Goal: Complete application form: Complete application form

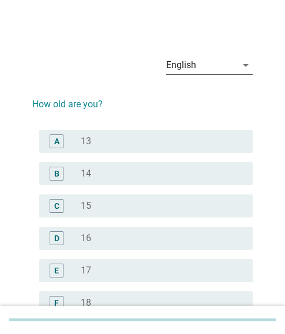
click at [244, 66] on icon "arrow_drop_down" at bounding box center [246, 65] width 14 height 14
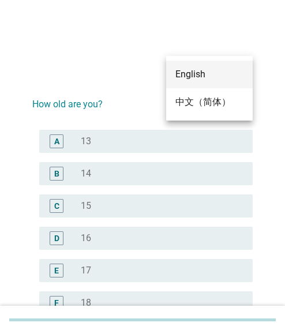
click at [196, 99] on div "中文（简体）" at bounding box center [210, 102] width 68 height 14
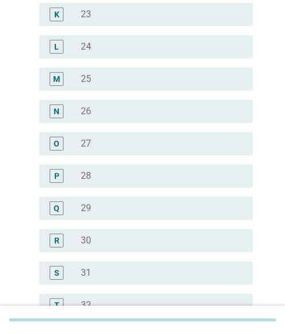
scroll to position [520, 0]
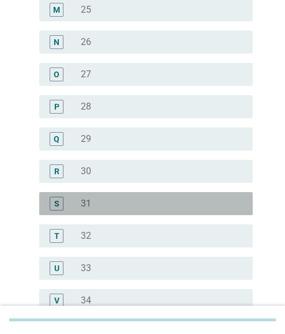
click at [103, 200] on div "radio_button_unchecked 31" at bounding box center [158, 204] width 154 height 12
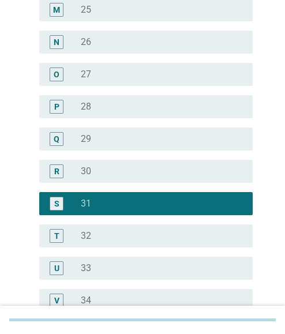
click at [93, 295] on div "radio_button_unchecked 34" at bounding box center [158, 301] width 154 height 12
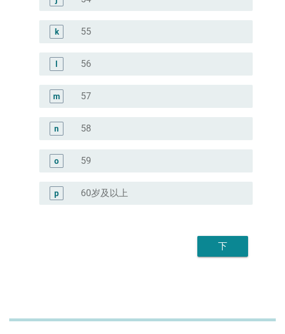
scroll to position [1469, 0]
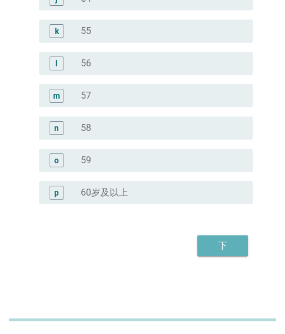
click at [223, 238] on button "下" at bounding box center [223, 246] width 51 height 21
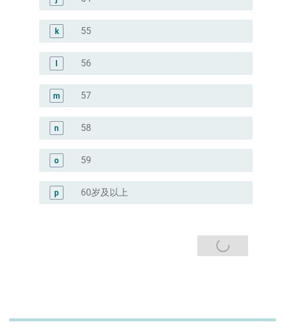
scroll to position [0, 0]
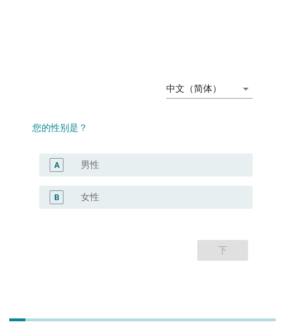
click at [133, 202] on div "radio_button_unchecked 女性" at bounding box center [158, 198] width 154 height 12
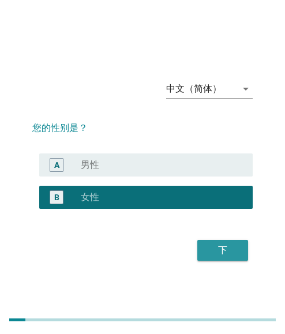
drag, startPoint x: 218, startPoint y: 245, endPoint x: 210, endPoint y: 245, distance: 8.1
click at [218, 245] on div "下" at bounding box center [223, 251] width 32 height 14
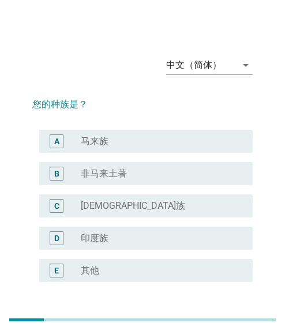
click at [213, 250] on div "D radio_button_unchecked [DEMOGRAPHIC_DATA]族" at bounding box center [142, 238] width 221 height 32
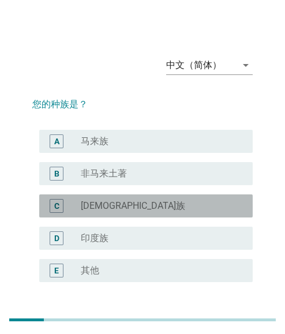
click at [105, 202] on div "radio_button_unchecked [DEMOGRAPHIC_DATA]族" at bounding box center [158, 206] width 154 height 12
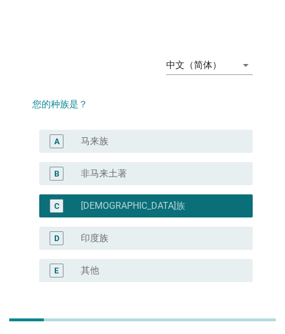
scroll to position [78, 0]
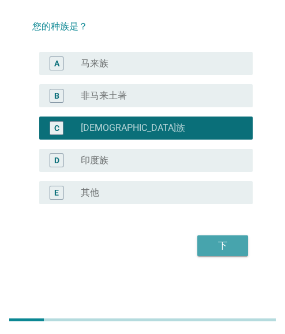
click at [239, 244] on div "下" at bounding box center [223, 246] width 32 height 14
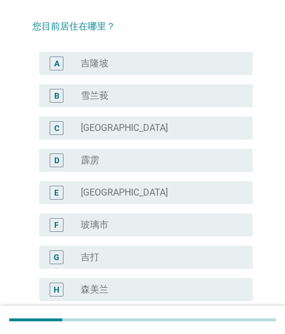
scroll to position [0, 0]
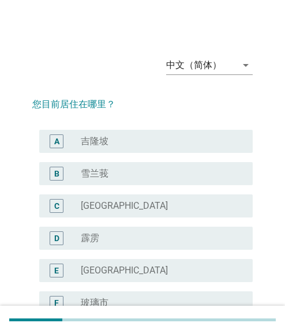
click at [215, 245] on div "radio_button_unchecked 霹雳" at bounding box center [162, 239] width 163 height 14
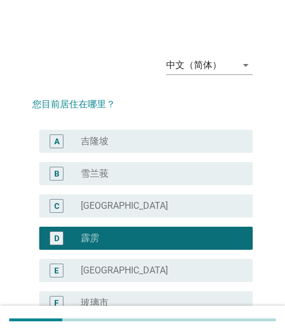
click at [147, 266] on div "radio_button_unchecked [GEOGRAPHIC_DATA]" at bounding box center [158, 271] width 154 height 12
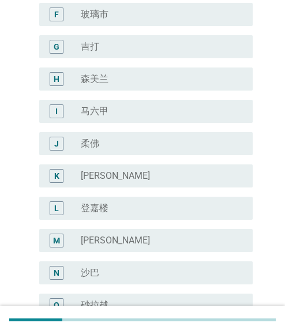
scroll to position [434, 0]
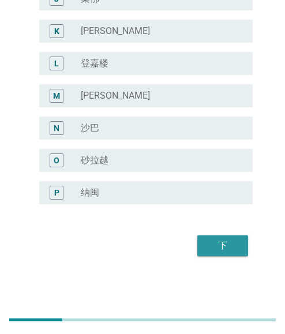
drag, startPoint x: 236, startPoint y: 241, endPoint x: 220, endPoint y: 241, distance: 16.2
click at [236, 241] on div "下" at bounding box center [223, 246] width 32 height 14
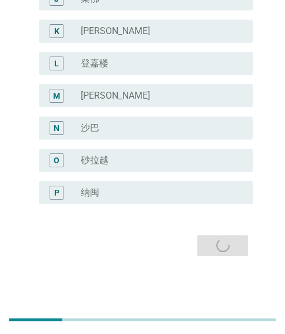
scroll to position [0, 0]
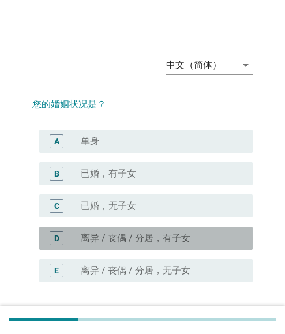
click at [228, 241] on div "radio_button_unchecked 离异 / 丧偶 / 分居，有子女" at bounding box center [158, 239] width 154 height 12
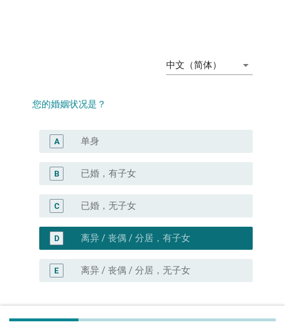
click at [86, 173] on label "已婚，有子女" at bounding box center [108, 174] width 55 height 12
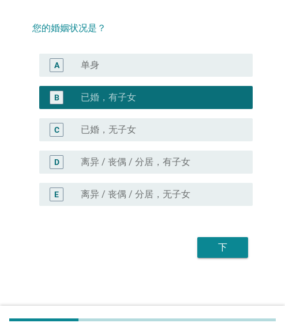
scroll to position [78, 0]
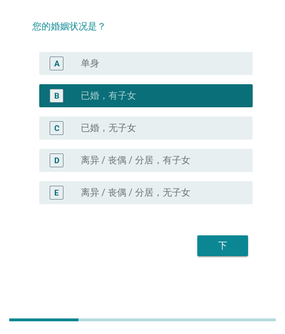
click at [228, 247] on div "下" at bounding box center [223, 246] width 32 height 14
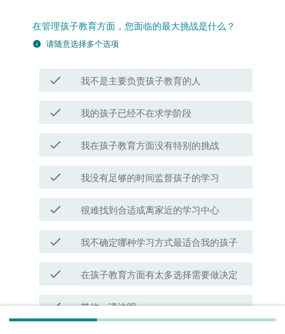
scroll to position [0, 0]
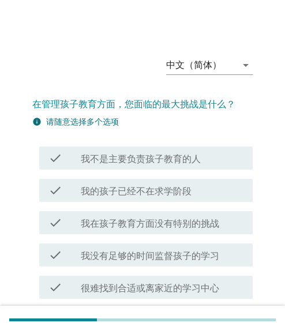
click at [210, 237] on div "check check_box_outline_blank 我在孩子教育方面没有特别的挑战" at bounding box center [142, 223] width 221 height 32
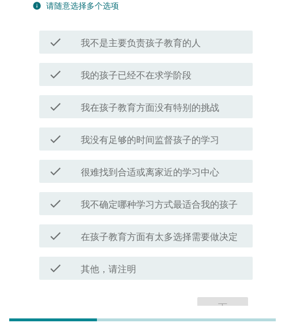
scroll to position [116, 0]
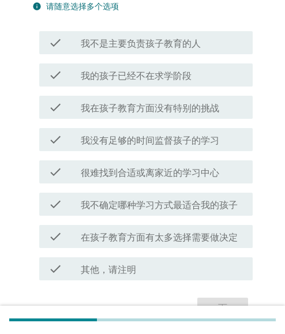
click at [143, 203] on label "我不确定哪种学习方式最适合我的孩子" at bounding box center [159, 206] width 157 height 12
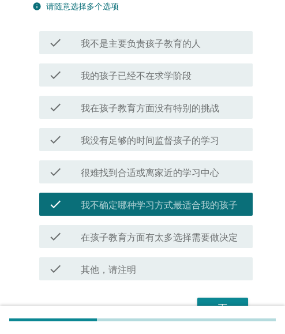
click at [129, 240] on label "在孩子教育方面有太多选择需要做决定" at bounding box center [159, 238] width 157 height 12
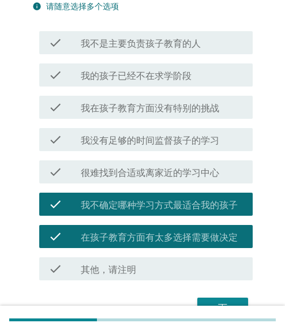
click at [107, 201] on label "我不确定哪种学习方式最适合我的孩子" at bounding box center [159, 206] width 157 height 12
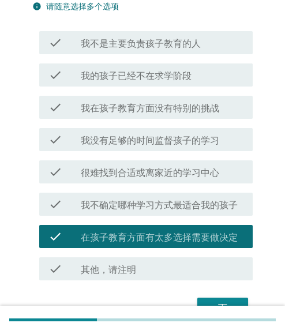
click at [108, 245] on div "check check_box 在孩子教育方面有太多选择需要做决定" at bounding box center [146, 236] width 214 height 23
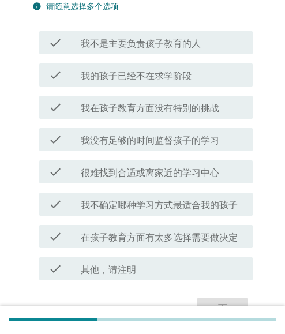
click at [146, 121] on div "check check_box_outline_blank 我在孩子教育方面没有特别的挑战" at bounding box center [142, 107] width 221 height 32
click at [154, 107] on label "我在孩子教育方面没有特别的挑战" at bounding box center [150, 109] width 139 height 12
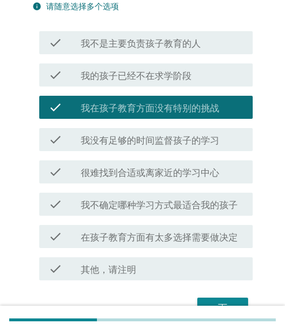
click at [162, 49] on label "我不是主要负责孩子教育的人" at bounding box center [141, 44] width 120 height 12
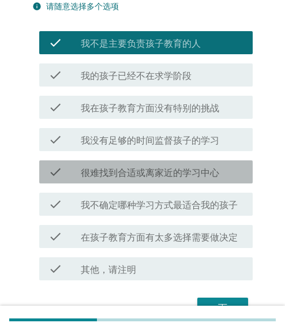
click at [139, 174] on label "很难找到合适或离家近的学习中心" at bounding box center [150, 173] width 139 height 12
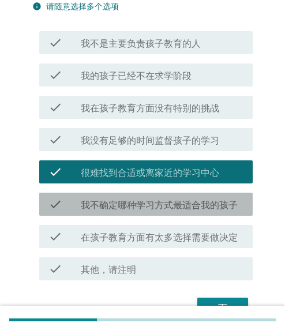
click at [139, 208] on label "我不确定哪种学习方式最适合我的孩子" at bounding box center [159, 206] width 157 height 12
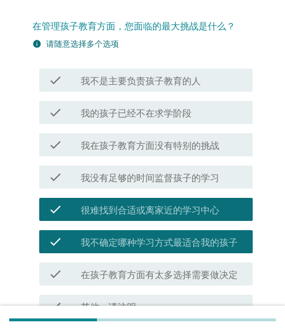
scroll to position [0, 0]
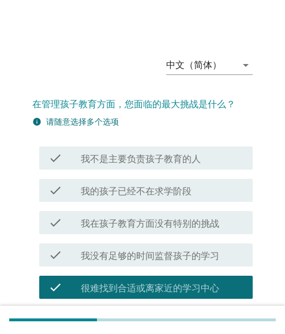
click at [146, 172] on div "check check_box 我不是主要负责孩子教育的人" at bounding box center [142, 158] width 221 height 32
click at [146, 160] on label "我不是主要负责孩子教育的人" at bounding box center [141, 160] width 120 height 12
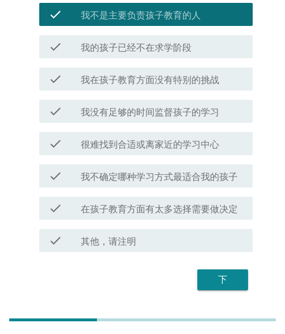
scroll to position [116, 0]
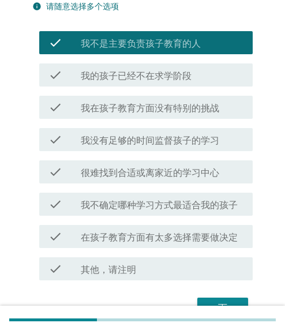
click at [159, 154] on div "check check_box_outline_blank 我没有足够的时间监督孩子的学习" at bounding box center [142, 140] width 221 height 32
click at [162, 147] on div "check check_box_outline_blank 我没有足够的时间监督孩子的学习" at bounding box center [146, 139] width 214 height 23
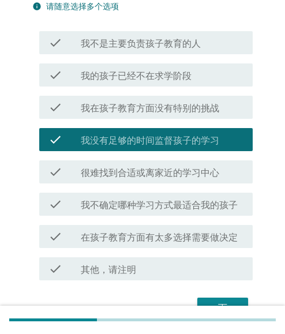
click at [164, 114] on div "check check_box 我在孩子教育方面没有特别的挑战" at bounding box center [146, 107] width 214 height 23
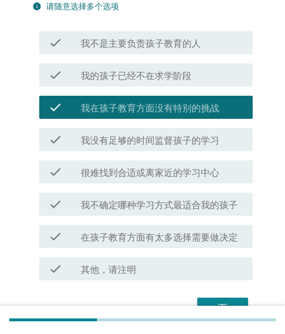
click at [144, 232] on label "在孩子教育方面有太多选择需要做决定" at bounding box center [159, 238] width 157 height 12
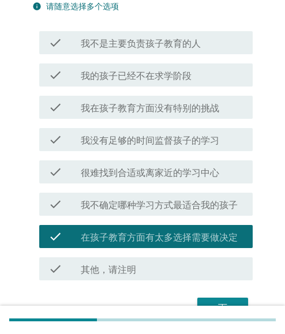
click at [158, 185] on div "check check_box 很难找到合适或离家近的学习中心" at bounding box center [142, 172] width 221 height 32
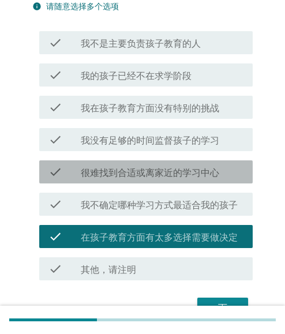
click at [167, 176] on label "很难找到合适或离家近的学习中心" at bounding box center [150, 173] width 139 height 12
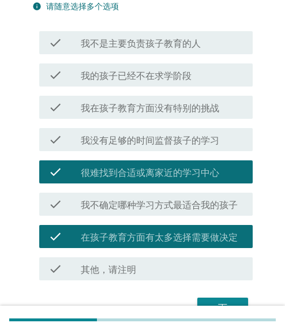
click at [166, 206] on label "我不确定哪种学习方式最适合我的孩子" at bounding box center [159, 206] width 157 height 12
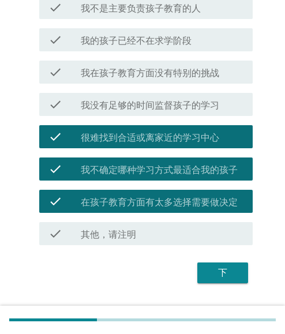
scroll to position [178, 0]
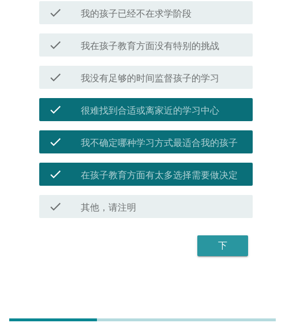
click at [215, 244] on div "下" at bounding box center [223, 246] width 32 height 14
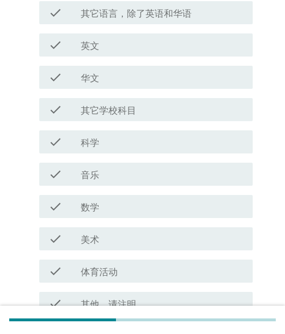
scroll to position [0, 0]
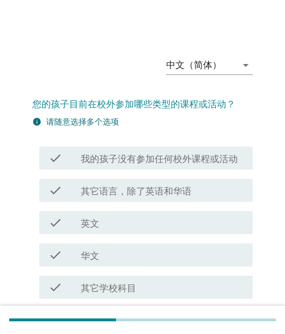
click at [213, 245] on div "check check_box_outline_blank 华文" at bounding box center [146, 255] width 214 height 23
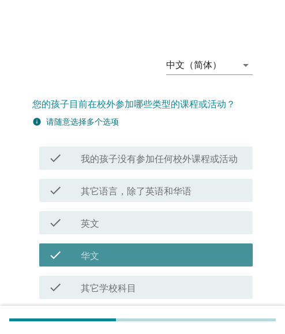
click at [81, 249] on div "check_box_outline_blank 华文" at bounding box center [162, 255] width 163 height 14
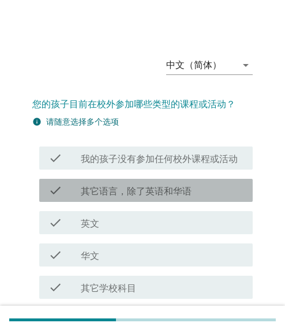
click at [84, 189] on label "其它语言，除了英语和华语" at bounding box center [136, 192] width 111 height 12
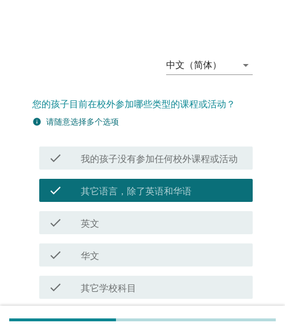
click at [88, 226] on label "英文" at bounding box center [90, 224] width 18 height 12
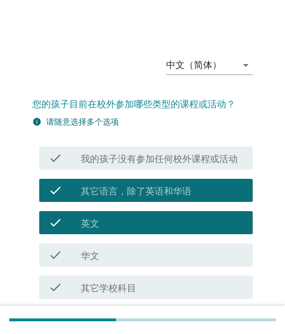
scroll to position [58, 0]
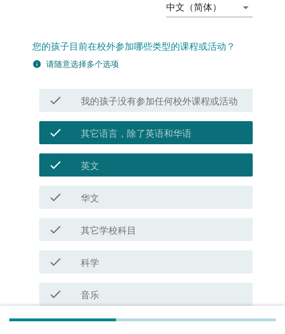
click at [102, 138] on label "其它语言，除了英语和华语" at bounding box center [136, 134] width 111 height 12
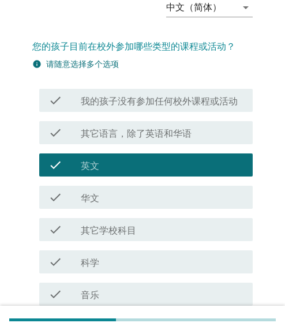
click at [91, 166] on label "英文" at bounding box center [90, 167] width 18 height 12
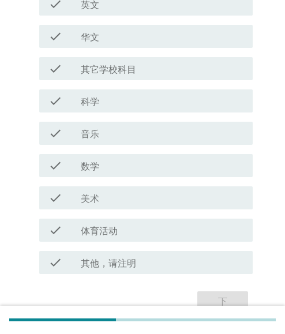
scroll to position [231, 0]
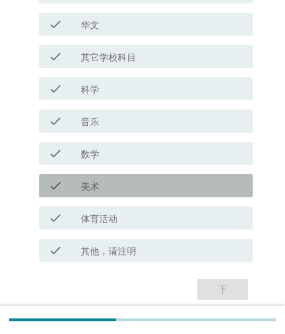
click at [100, 188] on div "check_box_outline_blank 美术" at bounding box center [162, 186] width 163 height 14
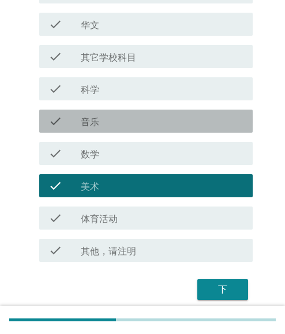
click at [107, 129] on div "check check_box_outline_blank 音乐" at bounding box center [146, 121] width 214 height 23
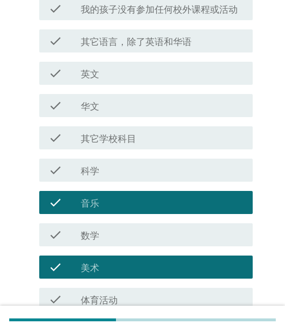
scroll to position [116, 0]
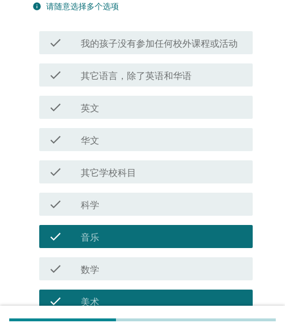
click at [109, 113] on div "check_box_outline_blank 英文" at bounding box center [162, 107] width 163 height 14
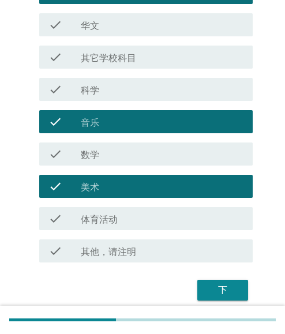
scroll to position [231, 0]
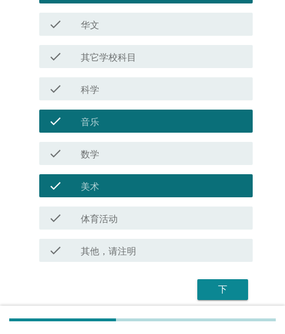
click at [116, 221] on label "体育活动" at bounding box center [99, 220] width 37 height 12
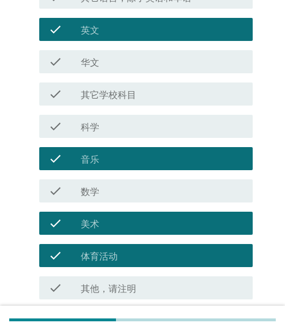
scroll to position [173, 0]
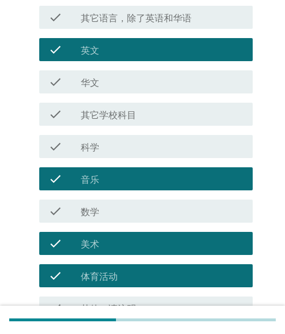
click at [100, 237] on div "check_box_outline_blank 美术" at bounding box center [162, 244] width 163 height 14
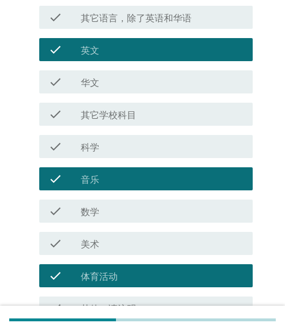
click at [101, 155] on div "check check_box_outline_blank 科学" at bounding box center [146, 146] width 214 height 23
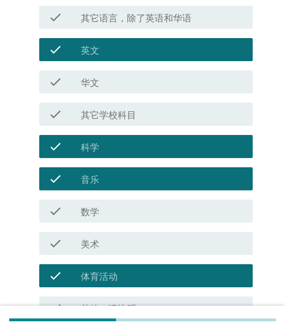
click at [96, 180] on label "音乐" at bounding box center [90, 180] width 18 height 12
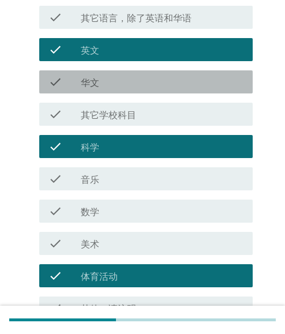
click at [99, 90] on div "check check_box_outline_blank 华文" at bounding box center [146, 81] width 214 height 23
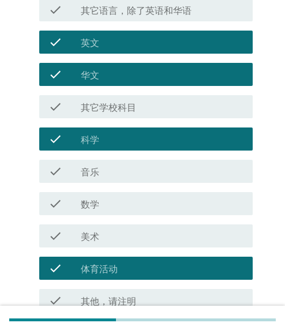
scroll to position [275, 0]
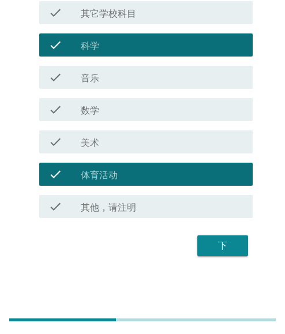
click at [218, 238] on button "下" at bounding box center [223, 246] width 51 height 21
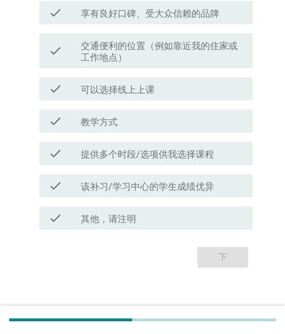
scroll to position [0, 0]
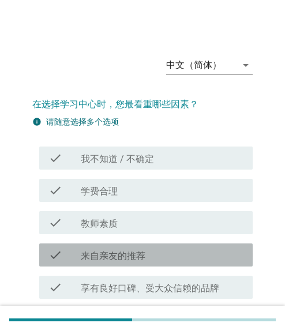
click at [231, 248] on div "check_box_outline_blank 来自亲友的推荐" at bounding box center [162, 255] width 163 height 14
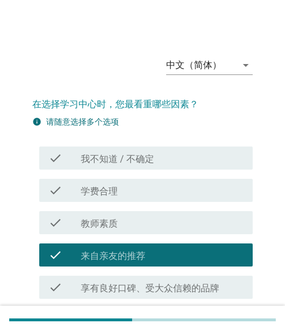
click at [98, 254] on label "来自亲友的推荐" at bounding box center [113, 257] width 65 height 12
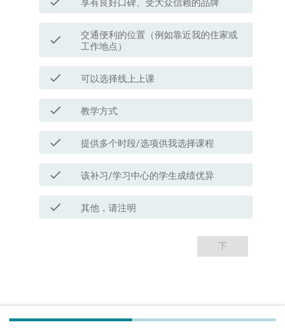
scroll to position [286, 0]
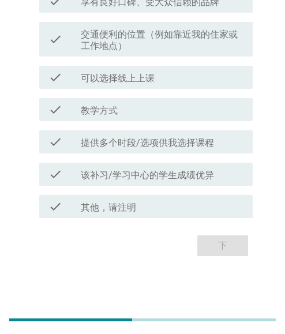
click at [93, 140] on label "提供多个时段/选项供我选择课程" at bounding box center [147, 143] width 133 height 12
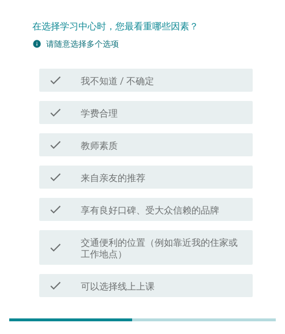
scroll to position [55, 0]
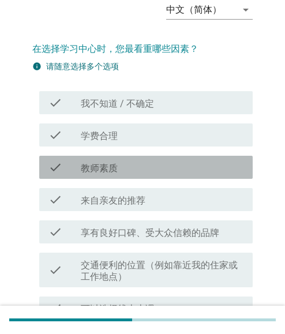
click at [109, 170] on label "教师素质" at bounding box center [99, 169] width 37 height 12
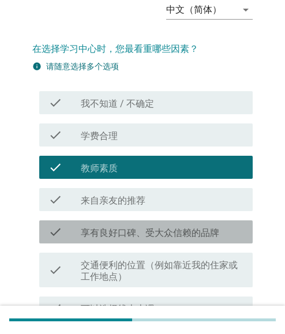
click at [92, 237] on label "享有良好口碑、受大众信赖的品牌" at bounding box center [150, 234] width 139 height 12
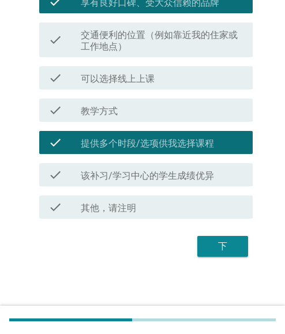
scroll to position [286, 0]
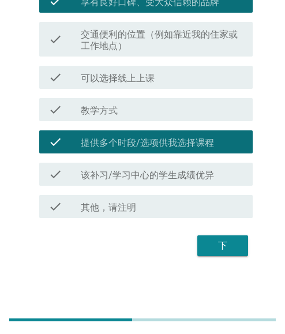
click at [131, 69] on div "check check_box_outline_blank 可以选择线上上课" at bounding box center [146, 77] width 214 height 23
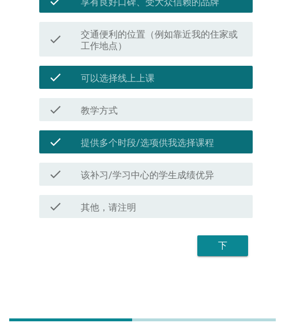
click at [109, 178] on label "该补习/学习中心的学生成绩优异" at bounding box center [147, 176] width 133 height 12
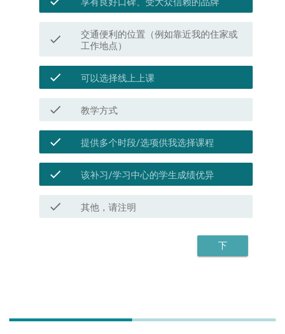
click at [234, 244] on div "下" at bounding box center [223, 246] width 32 height 14
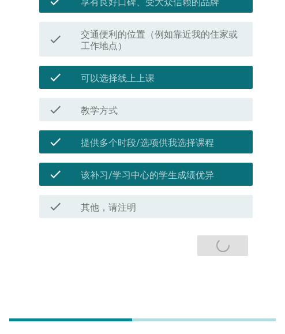
scroll to position [0, 0]
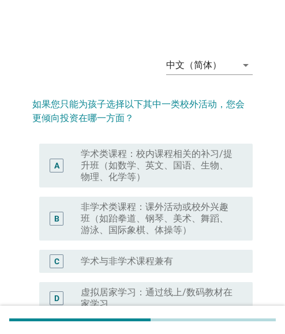
click at [224, 246] on div "C radio_button_unchecked 学术与非学术课程兼有" at bounding box center [142, 261] width 221 height 32
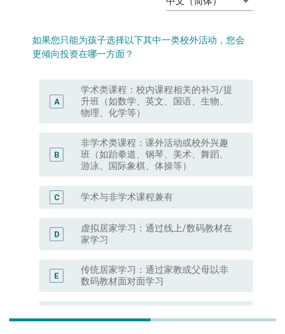
scroll to position [58, 0]
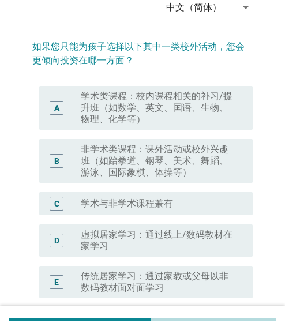
click at [146, 118] on label "学术类课程：校内课程相关的补习/提升班（如数学、英文、国语、生物、物理、化学等）" at bounding box center [158, 108] width 154 height 35
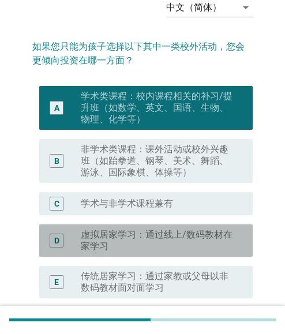
click at [119, 232] on label "虚拟居家学习：通过线上/数码教材在家学习" at bounding box center [158, 240] width 154 height 23
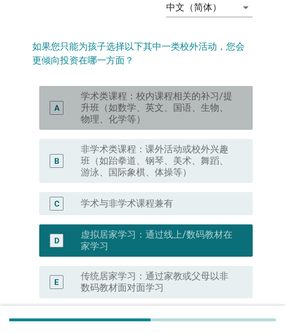
click at [120, 113] on label "学术类课程：校内课程相关的补习/提升班（如数学、英文、国语、生物、物理、化学等）" at bounding box center [158, 108] width 154 height 35
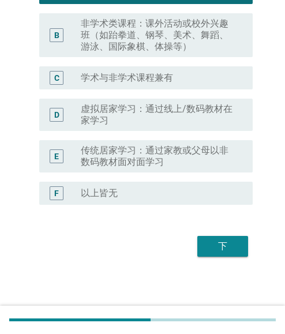
scroll to position [184, 0]
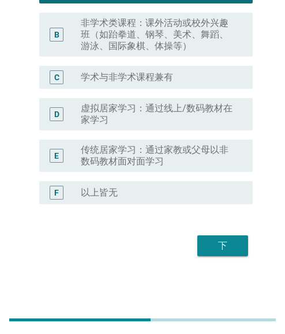
click at [214, 244] on div "下" at bounding box center [223, 246] width 32 height 14
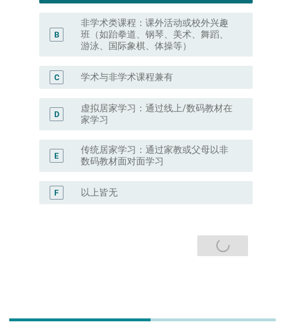
scroll to position [0, 0]
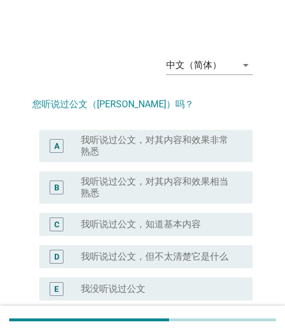
click at [234, 241] on div "D radio_button_unchecked 我听说过公文，但不太清楚它是什么" at bounding box center [142, 257] width 221 height 32
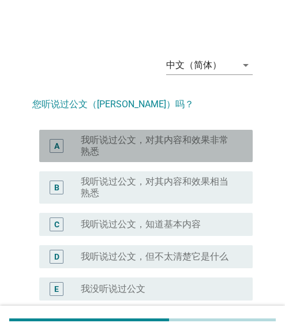
click at [145, 157] on label "我听说过公文，对其内容和效果非常熟悉" at bounding box center [158, 146] width 154 height 23
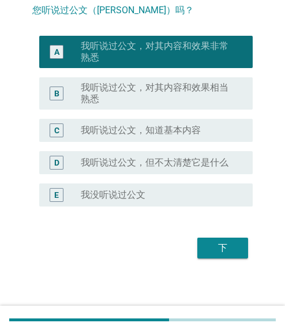
scroll to position [96, 0]
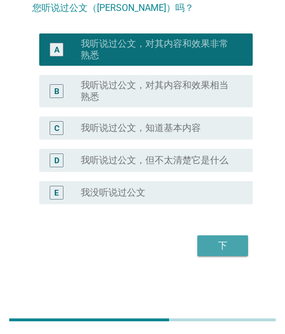
click at [236, 245] on div "下" at bounding box center [223, 246] width 32 height 14
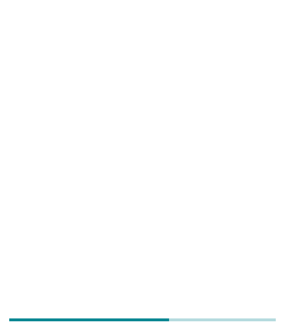
scroll to position [0, 0]
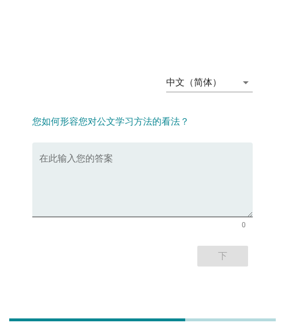
click at [230, 248] on div "下" at bounding box center [142, 257] width 221 height 28
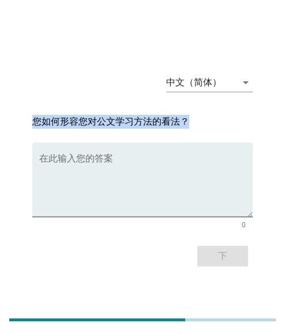
drag, startPoint x: 32, startPoint y: 120, endPoint x: 187, endPoint y: 117, distance: 154.8
click at [187, 117] on h2 "您如何形容您对公文学习方法的看法？" at bounding box center [142, 115] width 221 height 25
copy h2 "您如何形容您对公文学习方法的看法？"
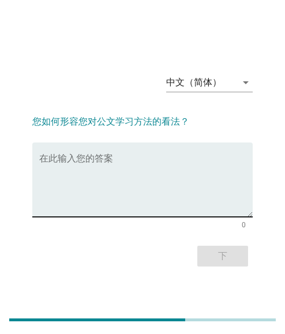
click at [122, 174] on textarea "在此输入您的答案" at bounding box center [146, 187] width 214 height 61
click at [135, 159] on textarea "在此输入您的答案" at bounding box center [146, 187] width 214 height 61
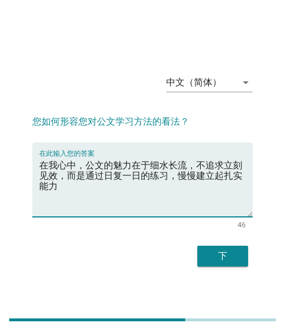
type textarea "在我心中，公文的魅力在于细水长流，不追求立刻见效，而是通过日复一日的练习，慢慢建立起扎实能力"
click at [241, 255] on button "下" at bounding box center [223, 256] width 51 height 21
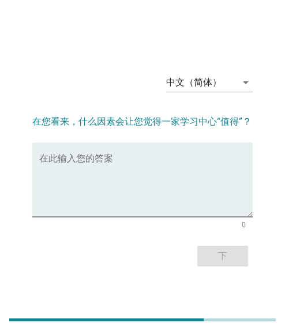
click at [231, 259] on div "下" at bounding box center [142, 257] width 221 height 28
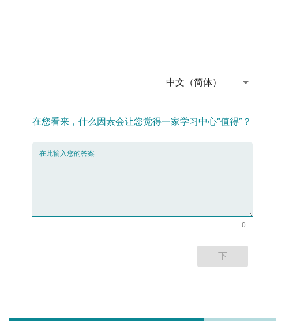
click at [141, 166] on textarea "在此输入您的答案" at bounding box center [146, 187] width 214 height 61
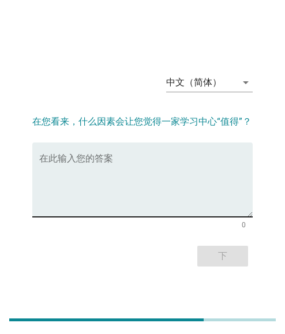
click at [121, 177] on textarea "在此输入您的答案" at bounding box center [146, 187] width 214 height 61
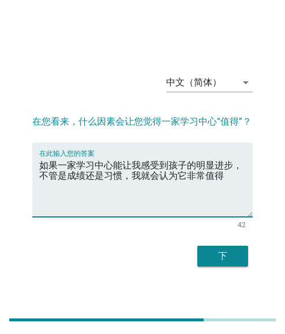
type textarea "如果一家学习中心能让我感受到孩子的明显进步，不管是成绩还是习惯，我就会认为它非常值得"
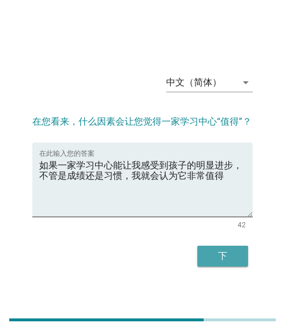
click at [230, 253] on div "下" at bounding box center [223, 256] width 32 height 14
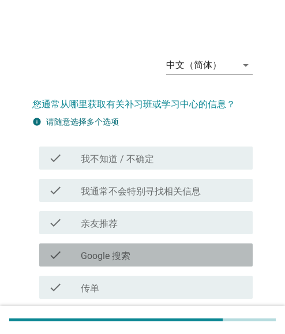
click at [225, 255] on div "check_box_outline_blank Google 搜索" at bounding box center [162, 255] width 163 height 14
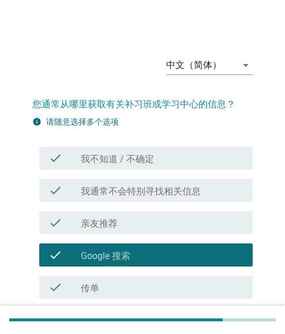
drag, startPoint x: 118, startPoint y: 261, endPoint x: 0, endPoint y: 259, distance: 118.4
click at [118, 261] on label "Google 搜索" at bounding box center [106, 257] width 50 height 12
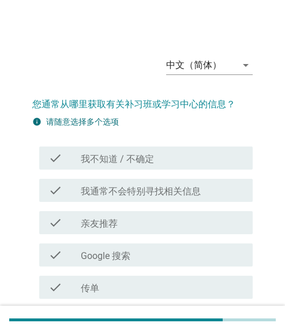
click at [152, 284] on div "check_box_outline_blank 传单" at bounding box center [162, 288] width 163 height 14
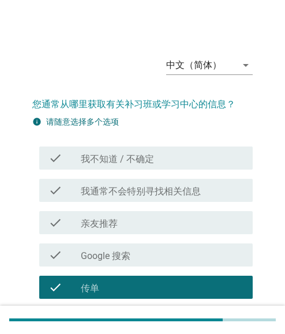
click at [123, 194] on label "我通常不会特别寻找相关信息" at bounding box center [141, 192] width 120 height 12
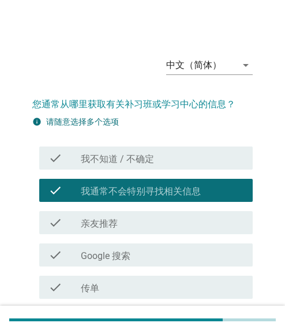
click at [103, 220] on label "亲友推荐" at bounding box center [99, 224] width 37 height 12
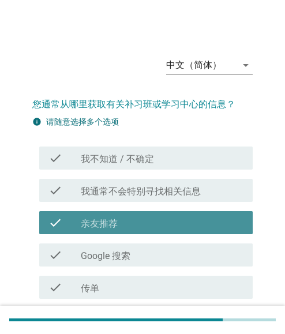
scroll to position [116, 0]
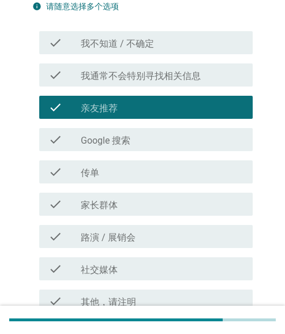
click at [99, 184] on div "check check_box_outline_blank 传单" at bounding box center [142, 172] width 221 height 32
click at [128, 184] on div "check check_box_outline_blank 传单" at bounding box center [142, 172] width 221 height 32
click at [120, 173] on div "check_box_outline_blank 传单" at bounding box center [162, 172] width 163 height 14
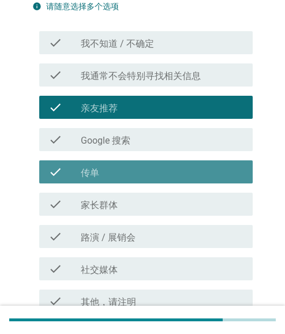
click at [107, 204] on label "家长群体" at bounding box center [99, 206] width 37 height 12
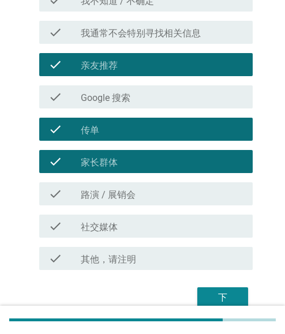
scroll to position [210, 0]
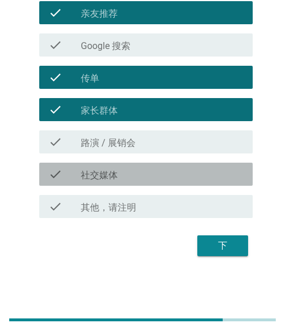
click at [81, 177] on div at bounding box center [81, 175] width 1 height 7
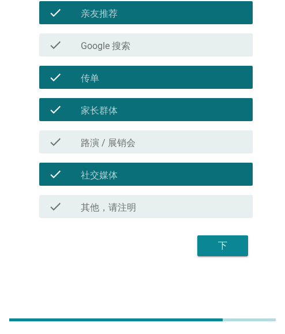
scroll to position [152, 0]
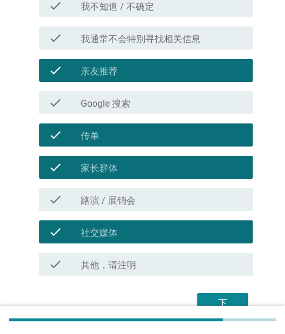
click at [90, 72] on label "亲友推荐" at bounding box center [99, 72] width 37 height 12
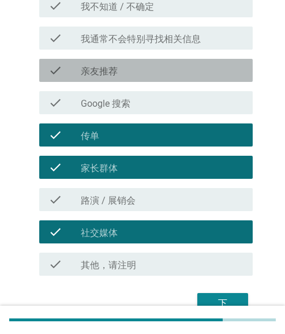
click at [84, 99] on label "Google 搜索" at bounding box center [106, 104] width 50 height 12
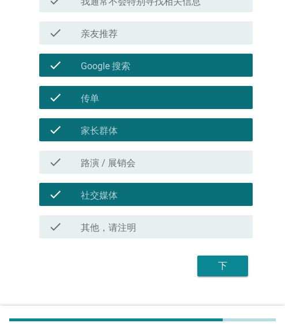
scroll to position [210, 0]
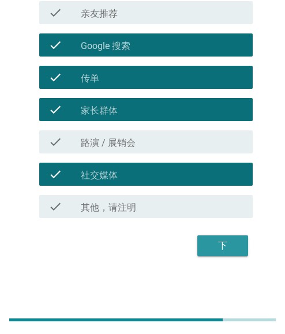
click at [226, 247] on div "下" at bounding box center [223, 246] width 32 height 14
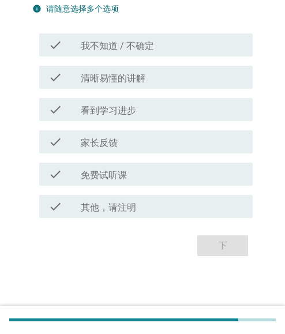
scroll to position [0, 0]
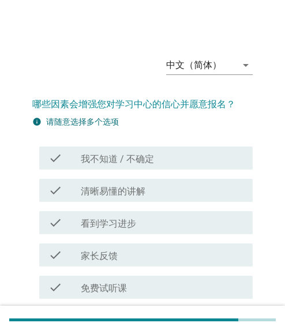
click at [87, 223] on label "看到学习进步" at bounding box center [108, 224] width 55 height 12
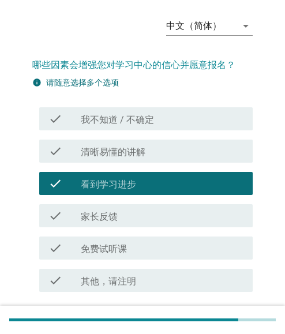
scroll to position [113, 0]
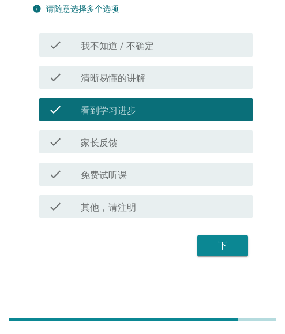
click at [102, 178] on label "免费试听课" at bounding box center [104, 176] width 46 height 12
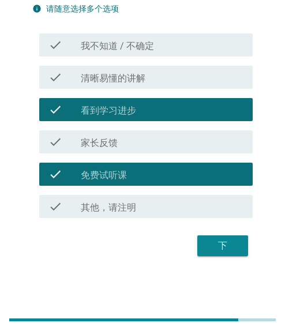
click at [105, 144] on label "家长反馈" at bounding box center [99, 143] width 37 height 12
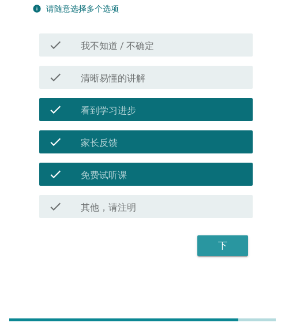
drag, startPoint x: 237, startPoint y: 243, endPoint x: 230, endPoint y: 243, distance: 6.9
click at [237, 243] on div "下" at bounding box center [223, 246] width 32 height 14
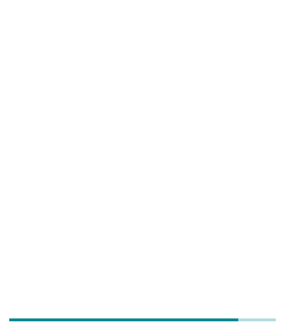
scroll to position [0, 0]
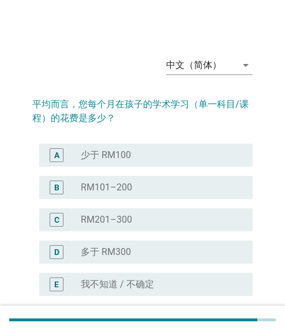
click at [221, 240] on div "D radio_button_unchecked 多于 RM300" at bounding box center [142, 252] width 221 height 32
click at [117, 260] on div "D radio_button_unchecked 多于 RM300" at bounding box center [146, 252] width 214 height 23
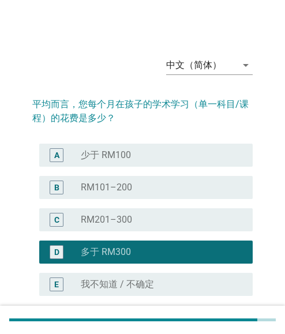
click at [87, 219] on label "RM201–300" at bounding box center [106, 220] width 51 height 12
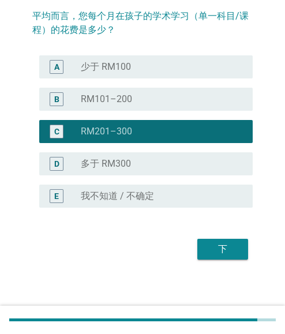
scroll to position [92, 0]
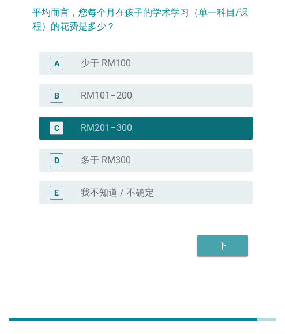
click at [219, 246] on div "下" at bounding box center [223, 246] width 32 height 14
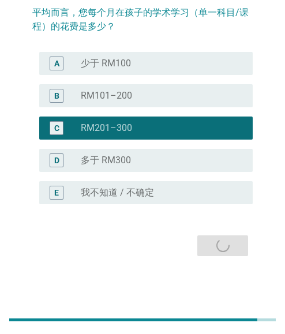
scroll to position [0, 0]
